Goal: Information Seeking & Learning: Learn about a topic

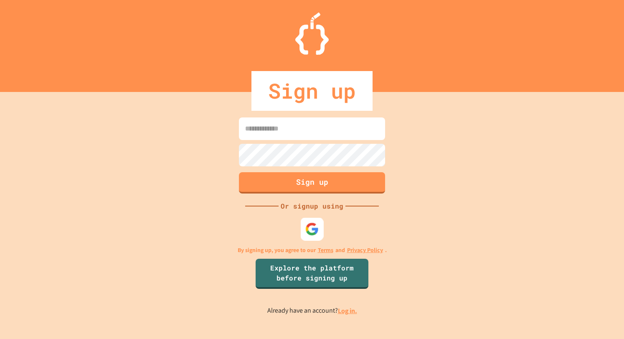
click at [306, 227] on img at bounding box center [312, 229] width 14 height 14
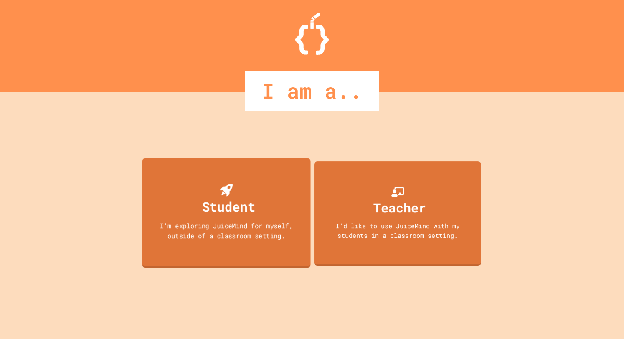
click at [273, 235] on div "I'm exploring JuiceMind for myself, outside of a classroom setting." at bounding box center [226, 230] width 152 height 20
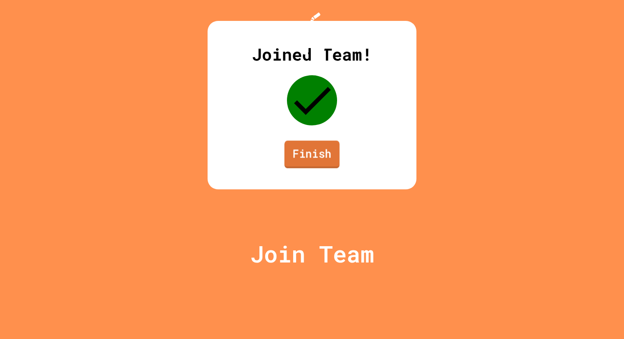
click at [306, 168] on link "Finish" at bounding box center [311, 154] width 55 height 28
